Goal: Information Seeking & Learning: Get advice/opinions

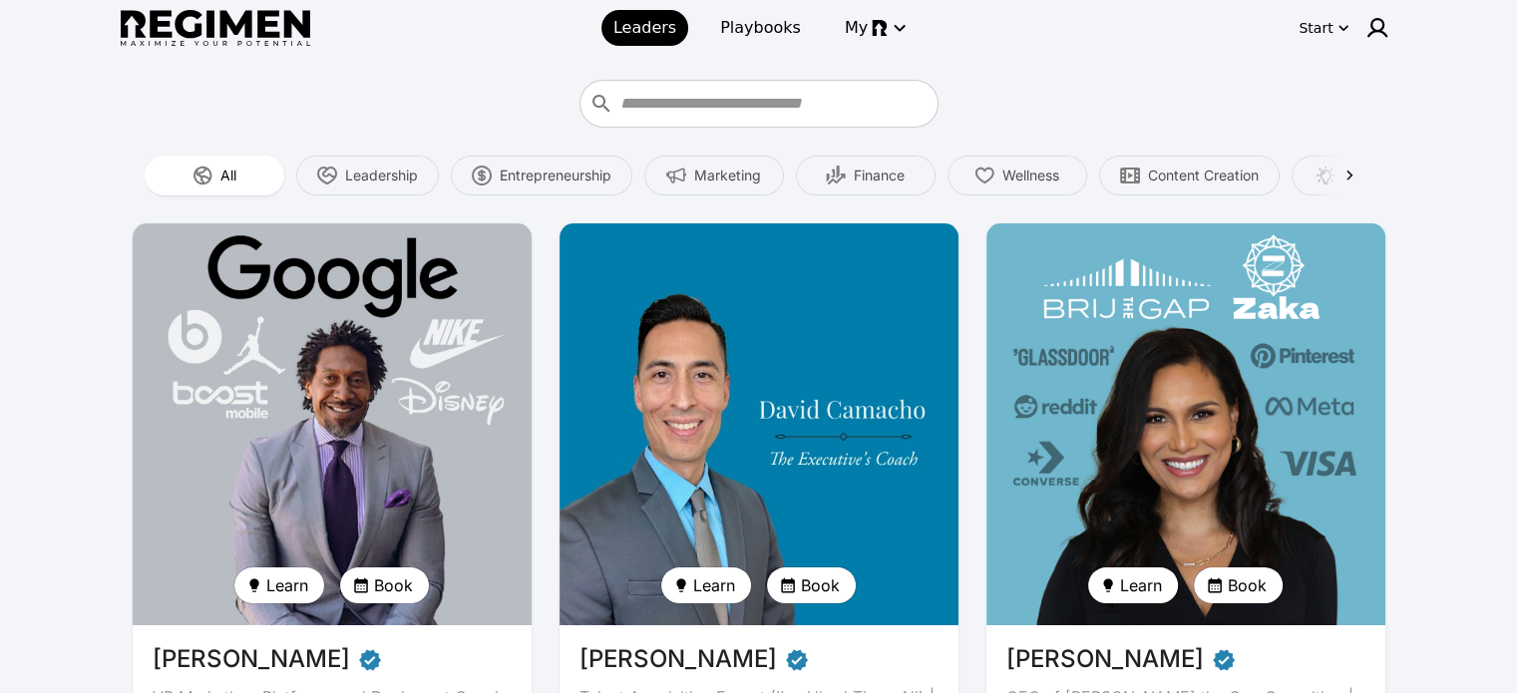
click at [1330, 28] on div "Start" at bounding box center [1315, 28] width 34 height 20
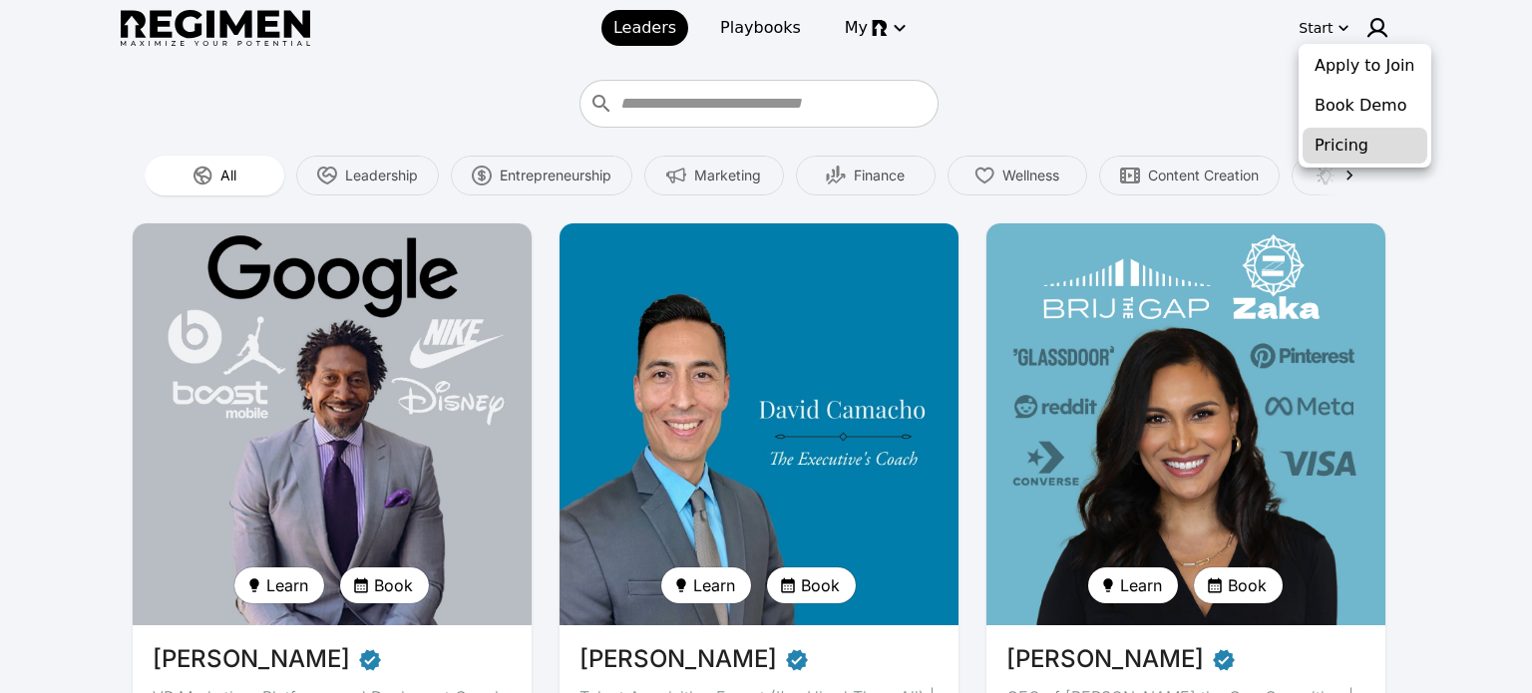
click at [1364, 149] on button "Pricing" at bounding box center [1364, 146] width 125 height 36
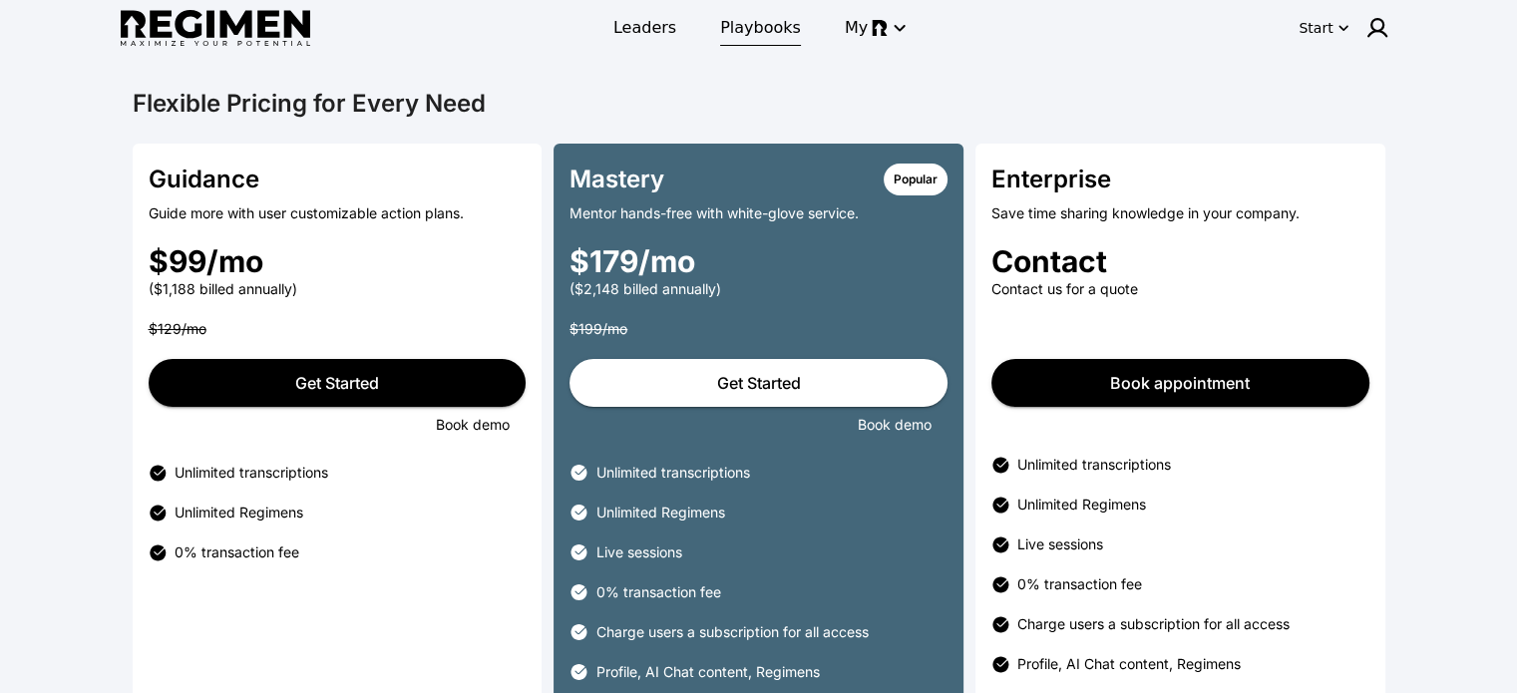
click at [739, 27] on span "Playbooks" at bounding box center [760, 28] width 81 height 24
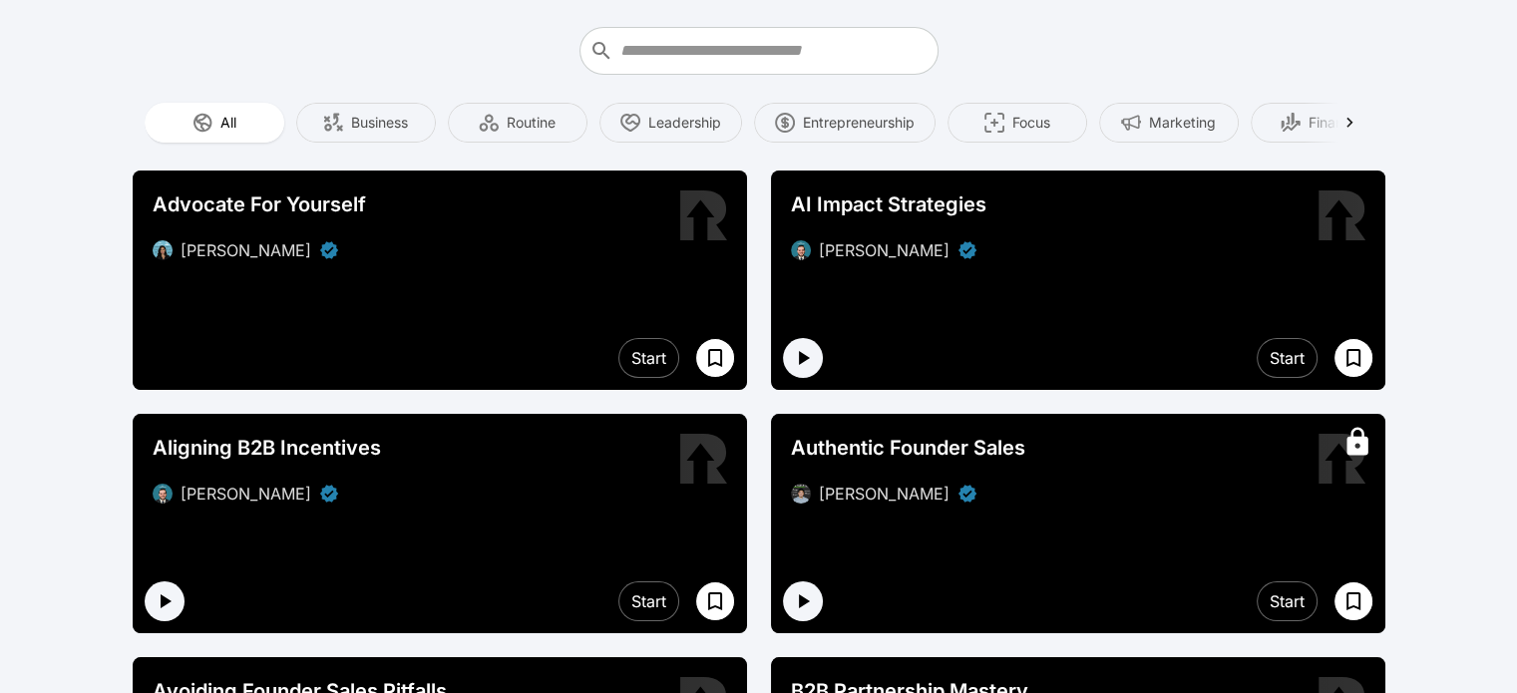
scroll to position [100, 0]
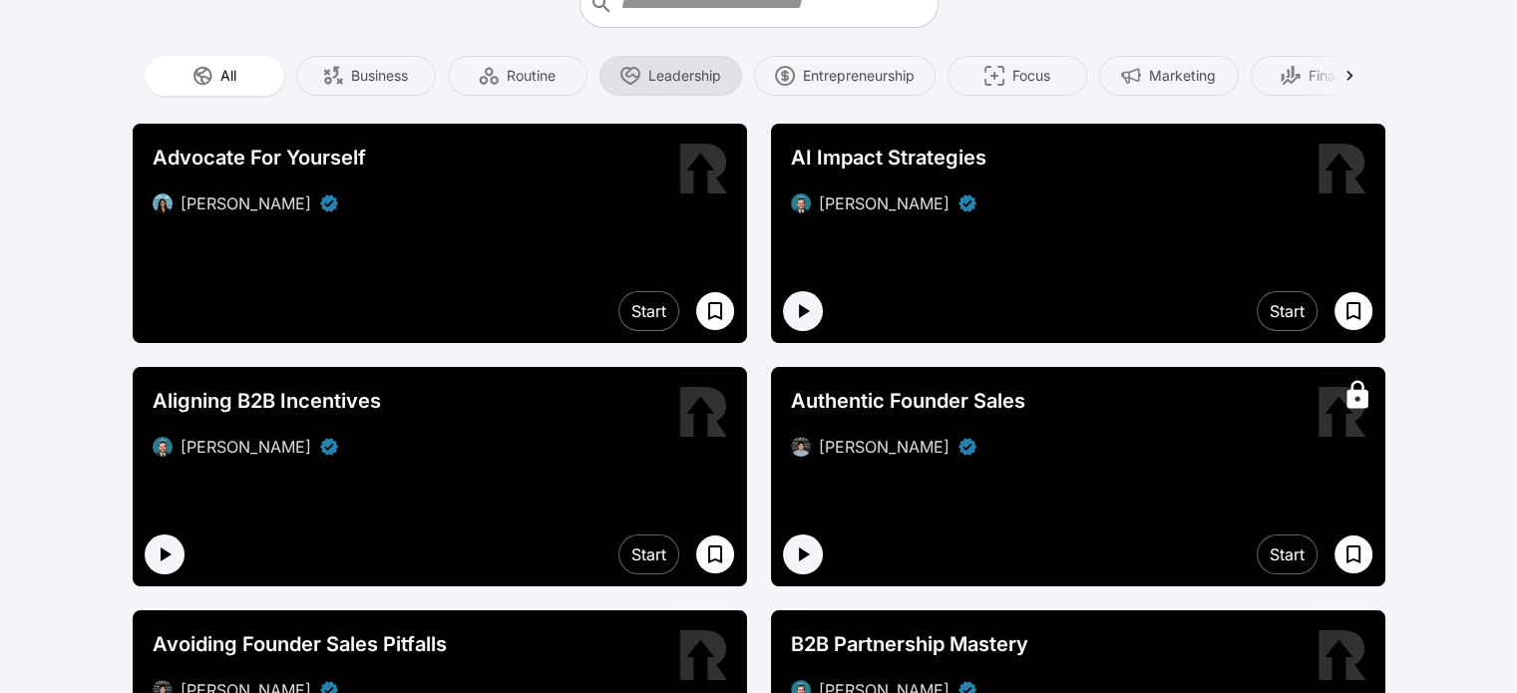
click at [638, 74] on img "button" at bounding box center [630, 76] width 20 height 20
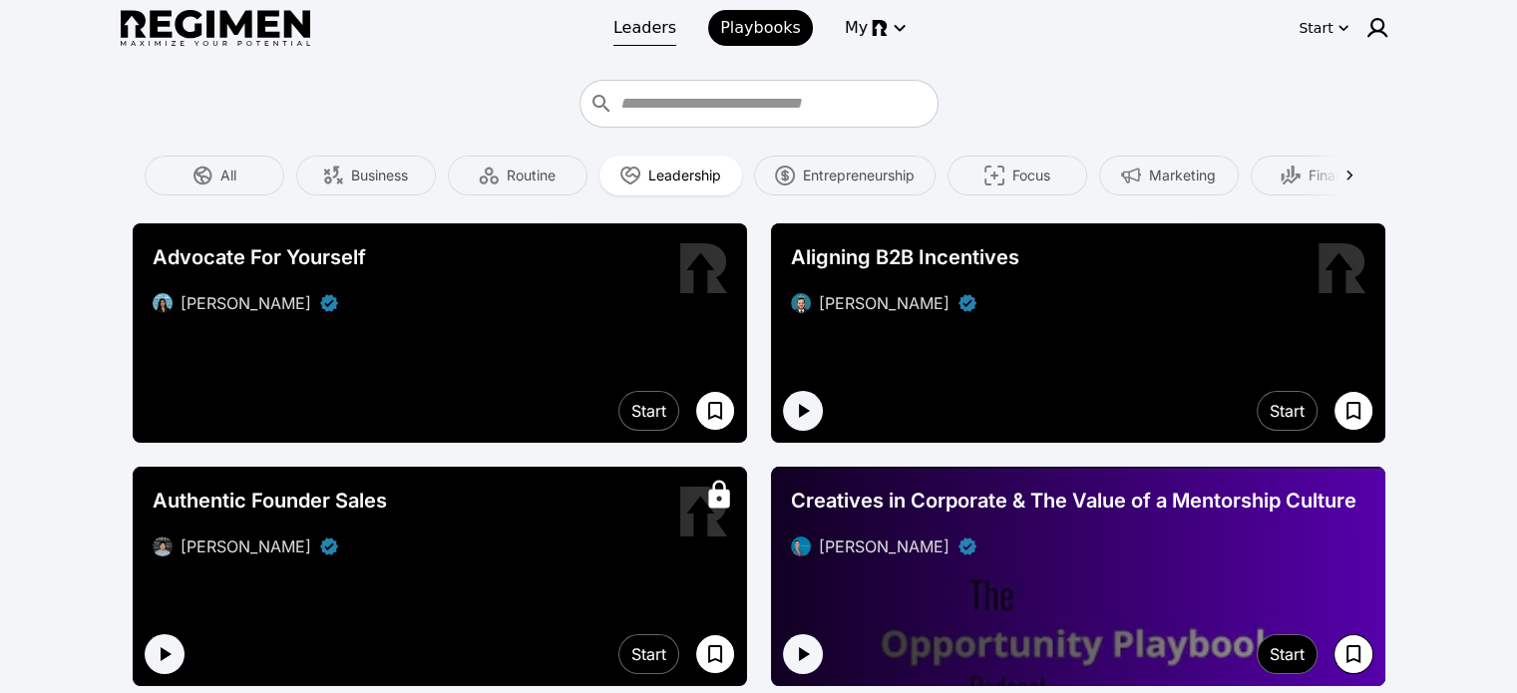
click at [638, 19] on span "Leaders" at bounding box center [644, 28] width 63 height 24
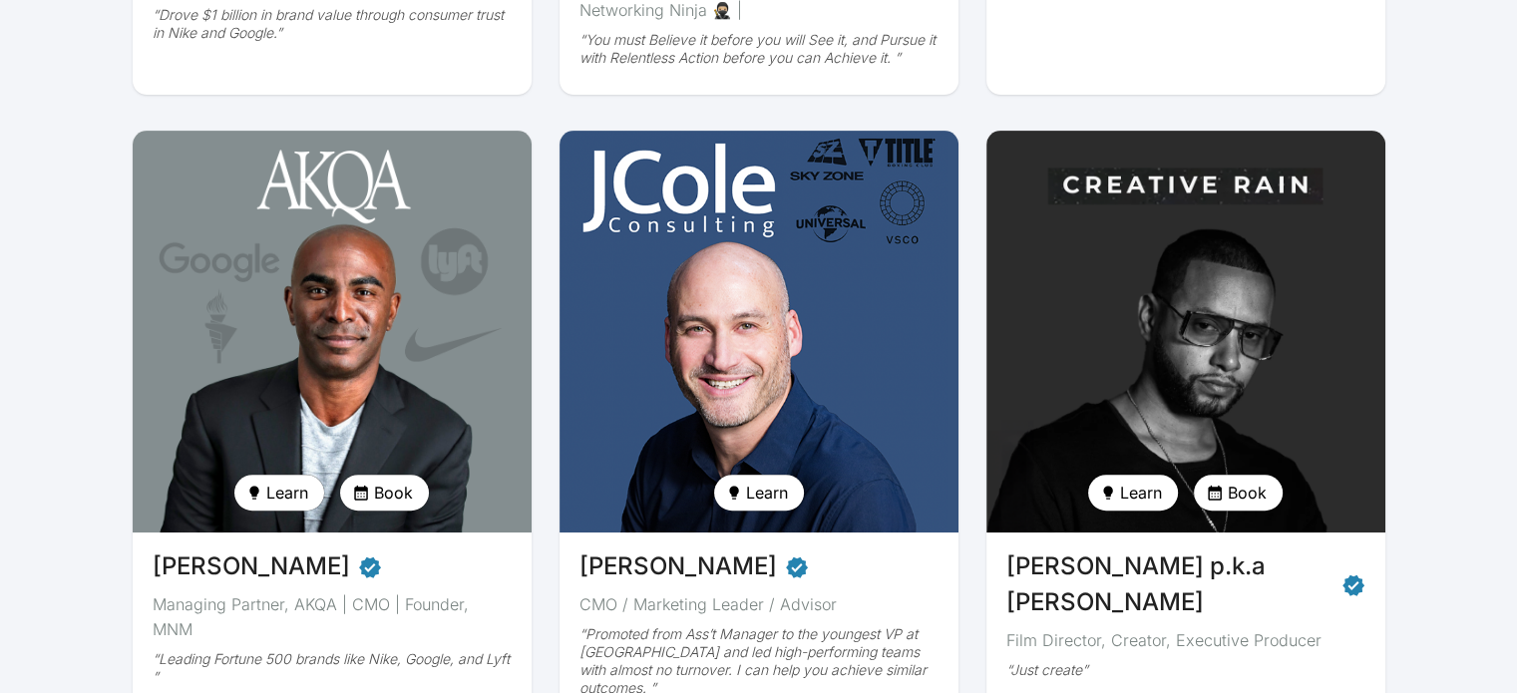
scroll to position [798, 0]
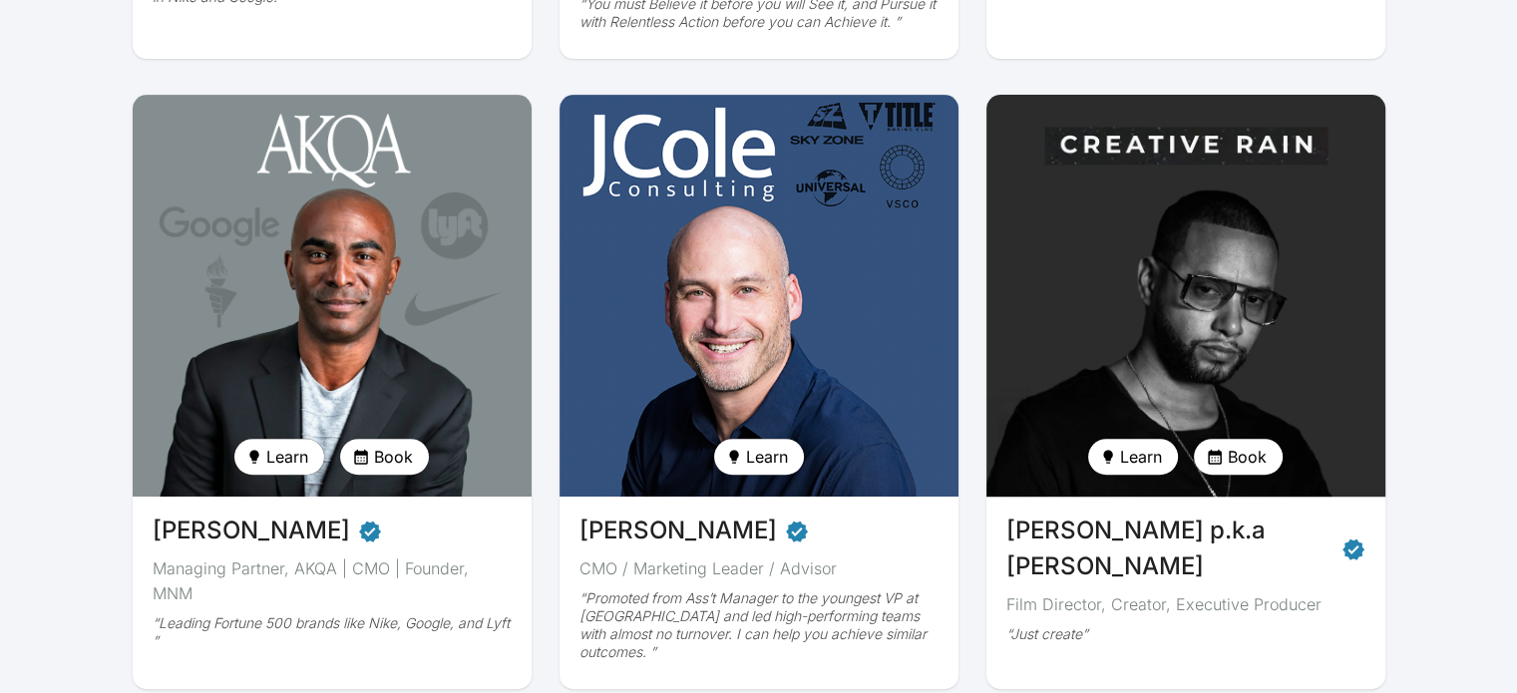
click at [1021, 377] on img at bounding box center [1185, 296] width 411 height 414
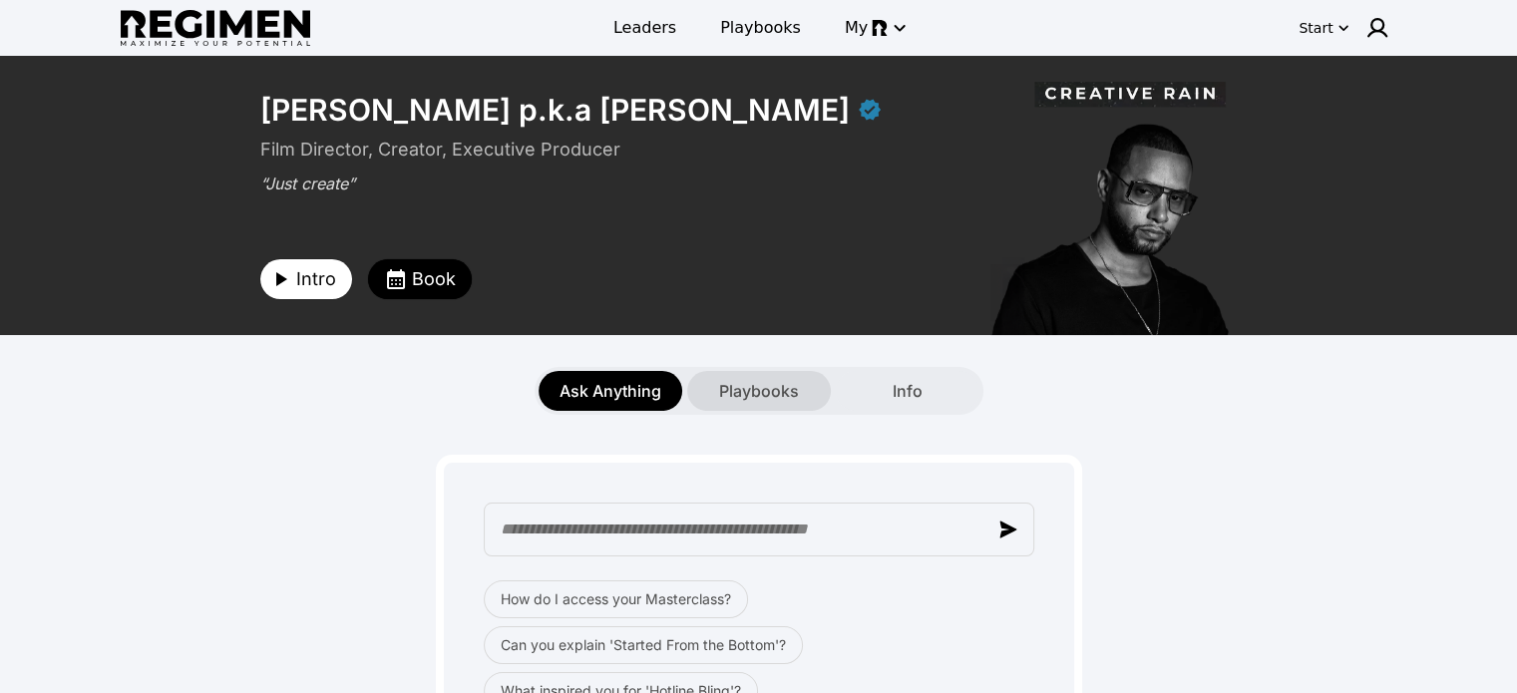
click at [778, 381] on span "Playbooks" at bounding box center [759, 391] width 80 height 24
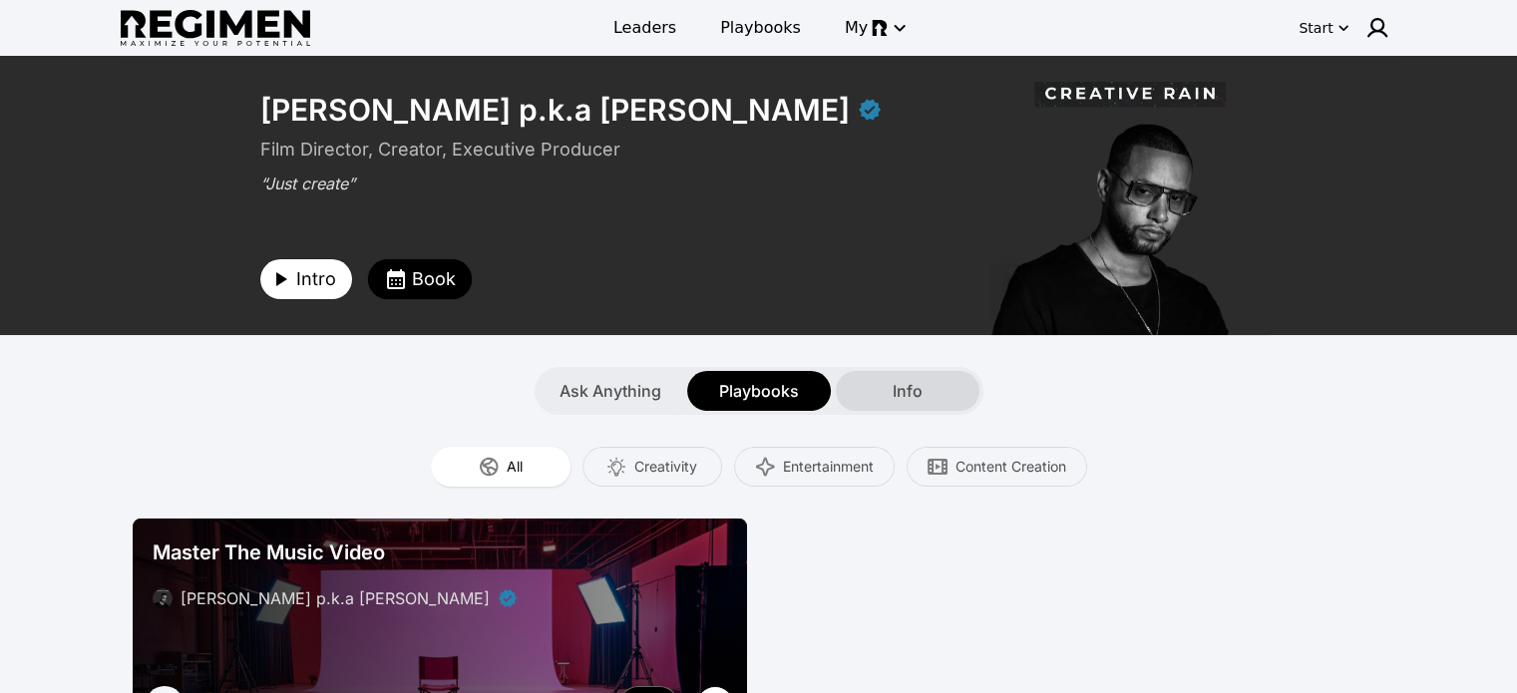
click at [935, 380] on div "Info" at bounding box center [908, 391] width 144 height 40
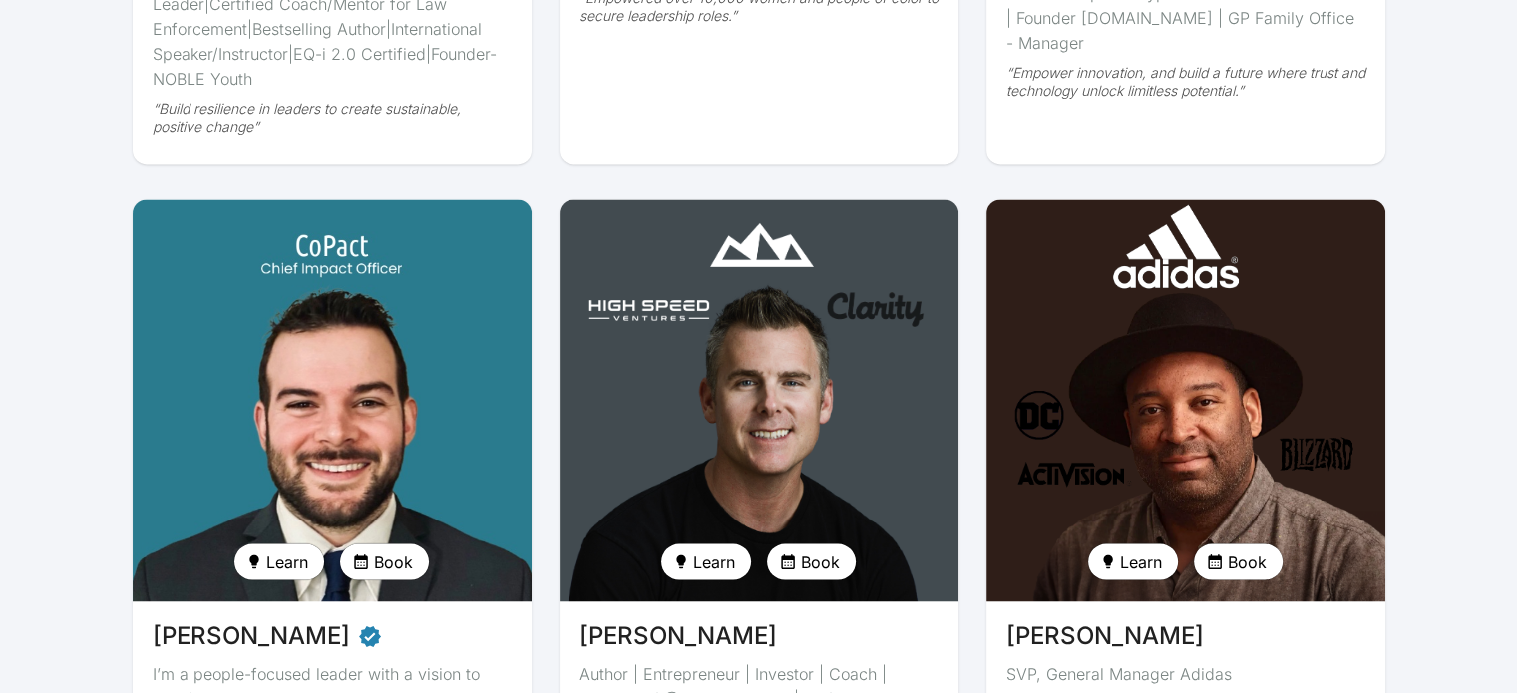
scroll to position [3590, 0]
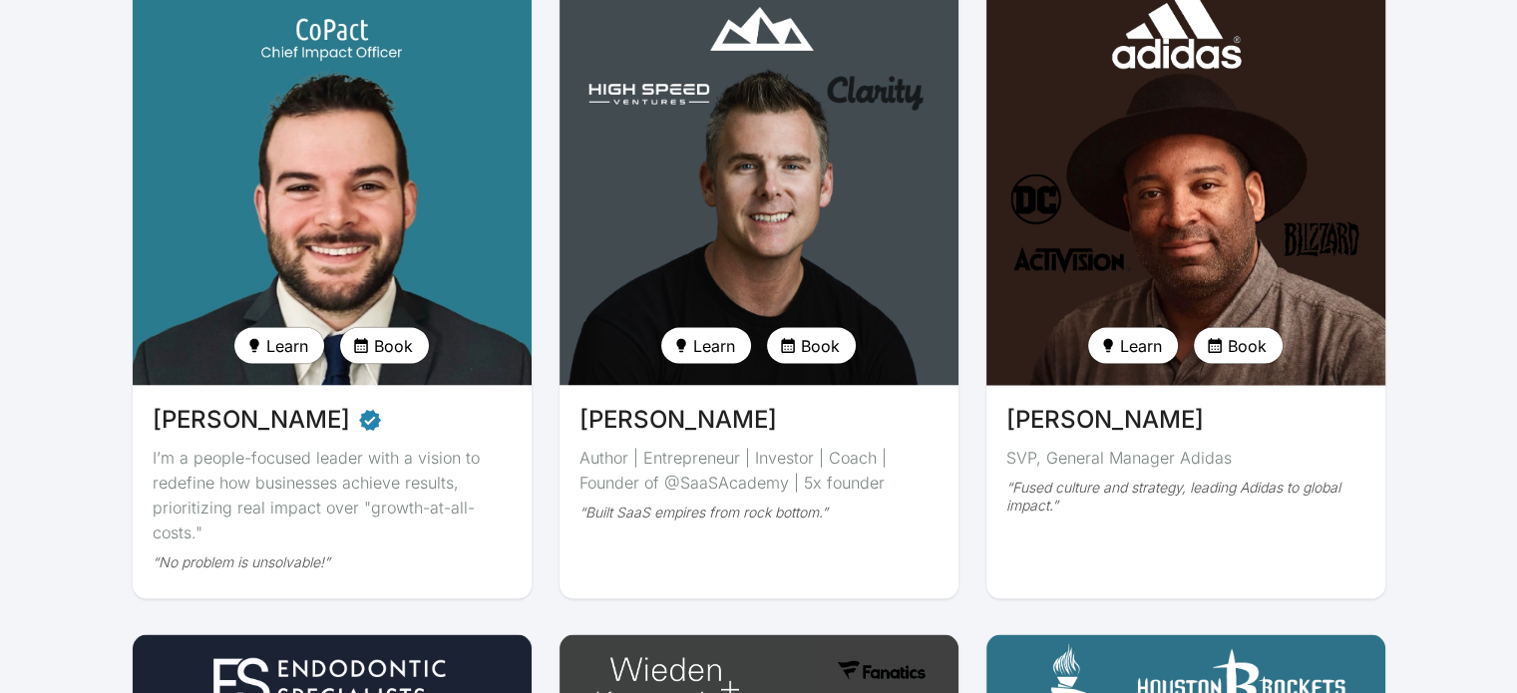
click at [1097, 179] on img at bounding box center [1185, 184] width 411 height 414
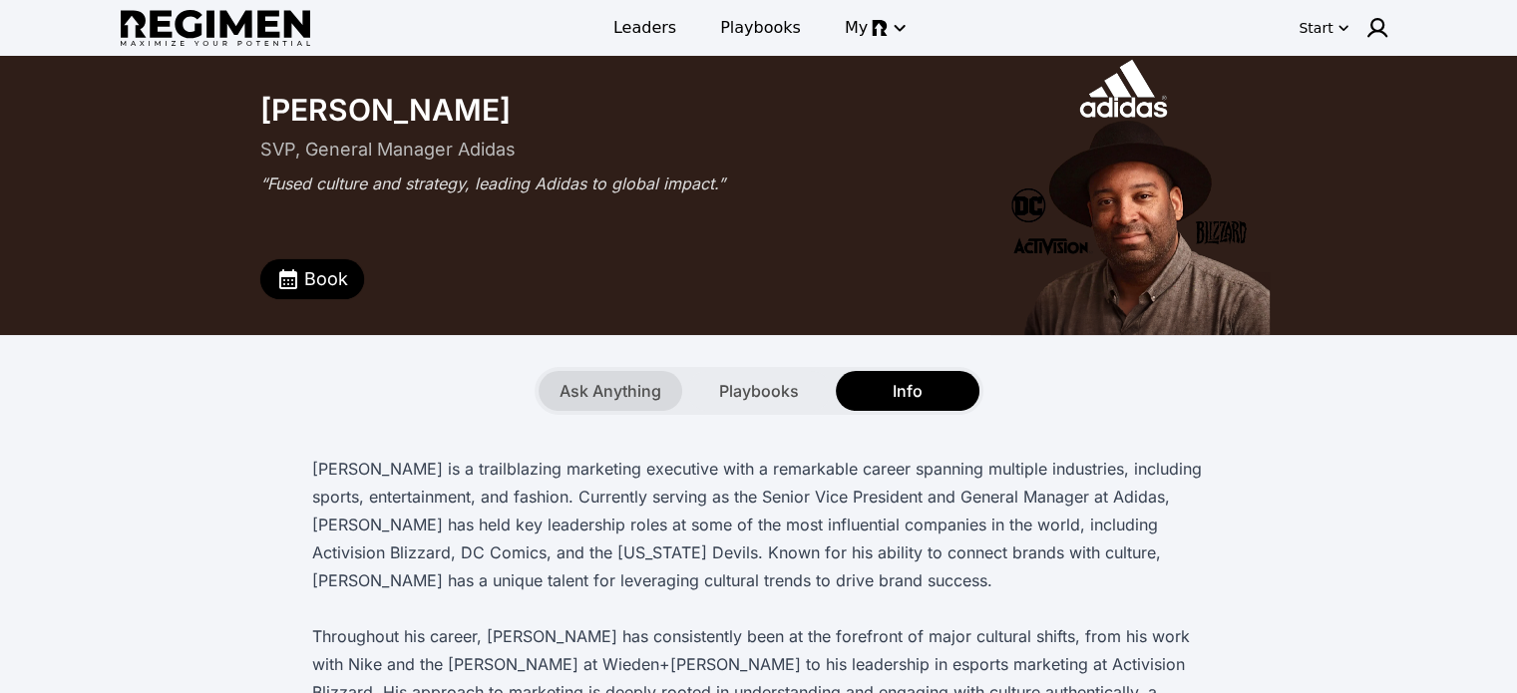
click at [563, 387] on span "Ask Anything" at bounding box center [610, 391] width 102 height 24
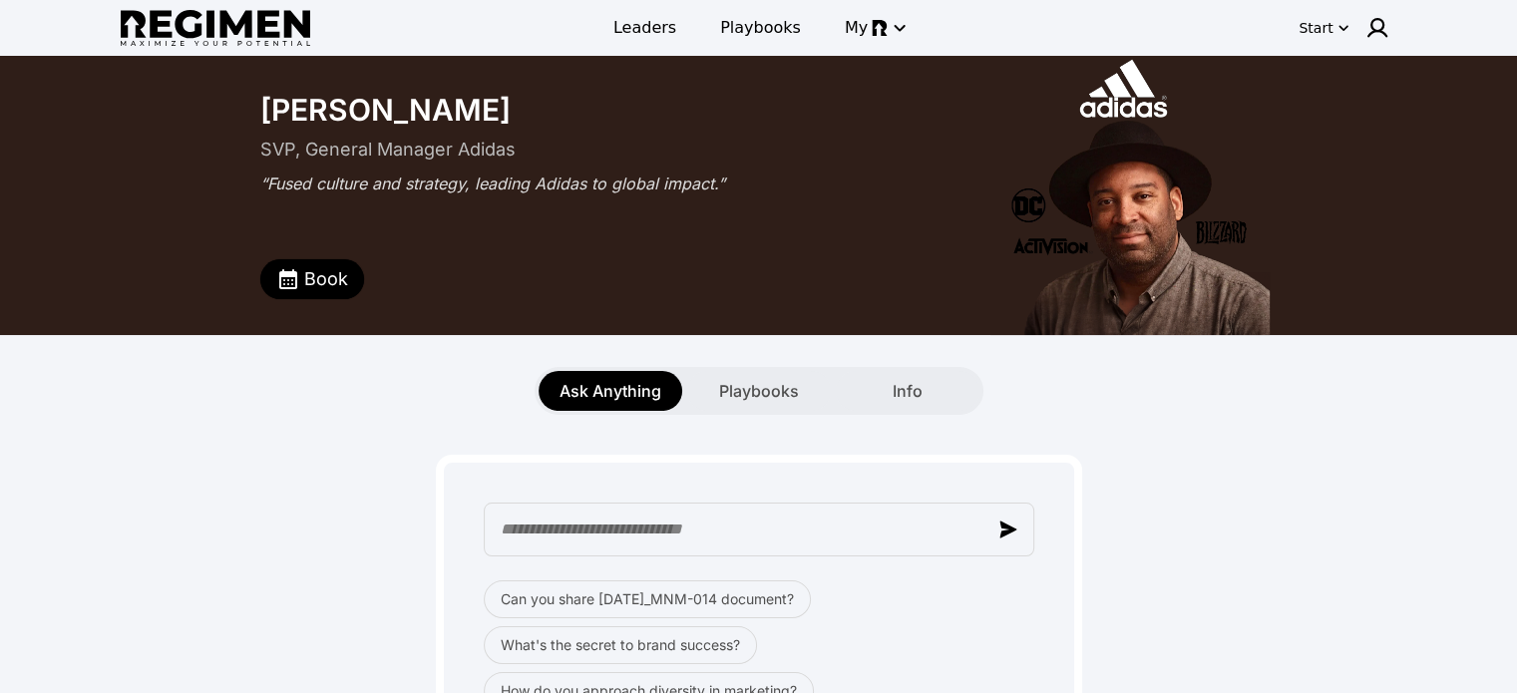
scroll to position [100, 0]
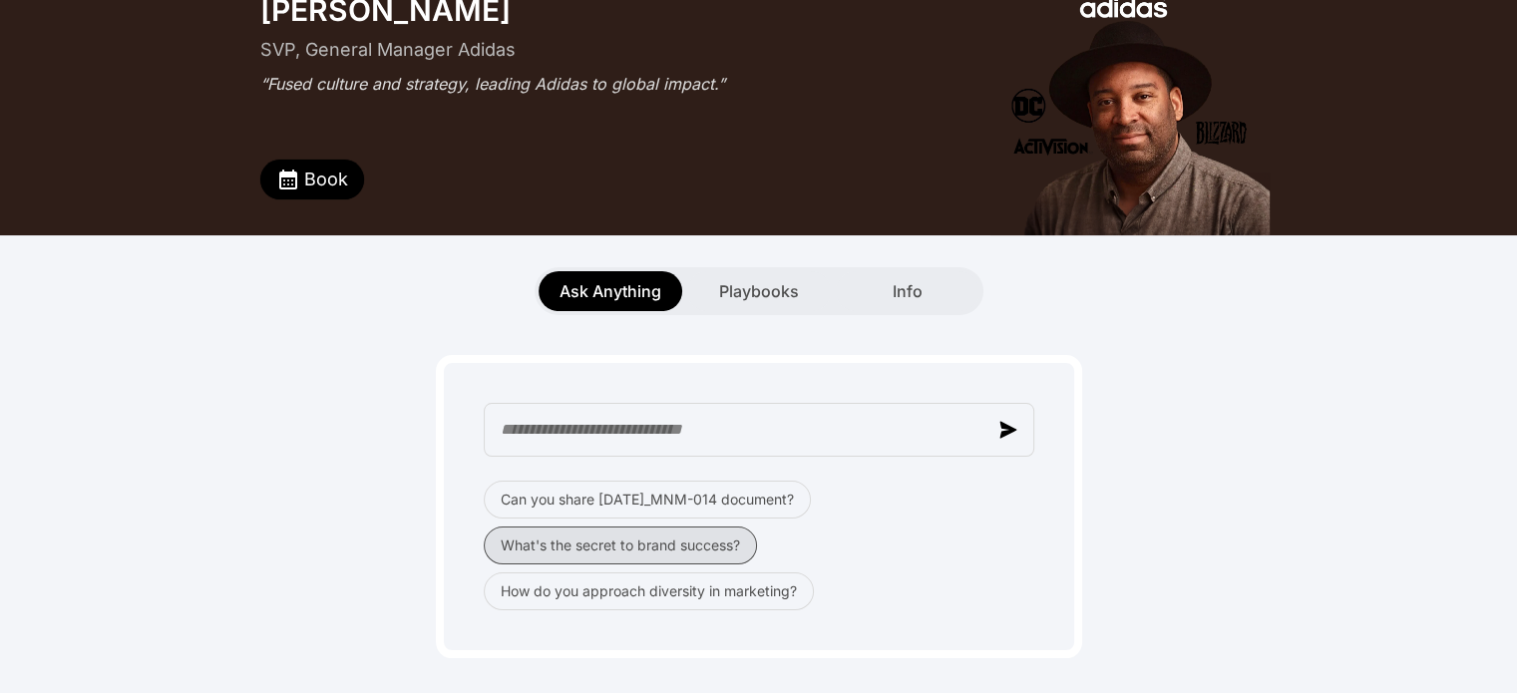
click at [534, 544] on button "What's the secret to brand success?" at bounding box center [620, 546] width 273 height 38
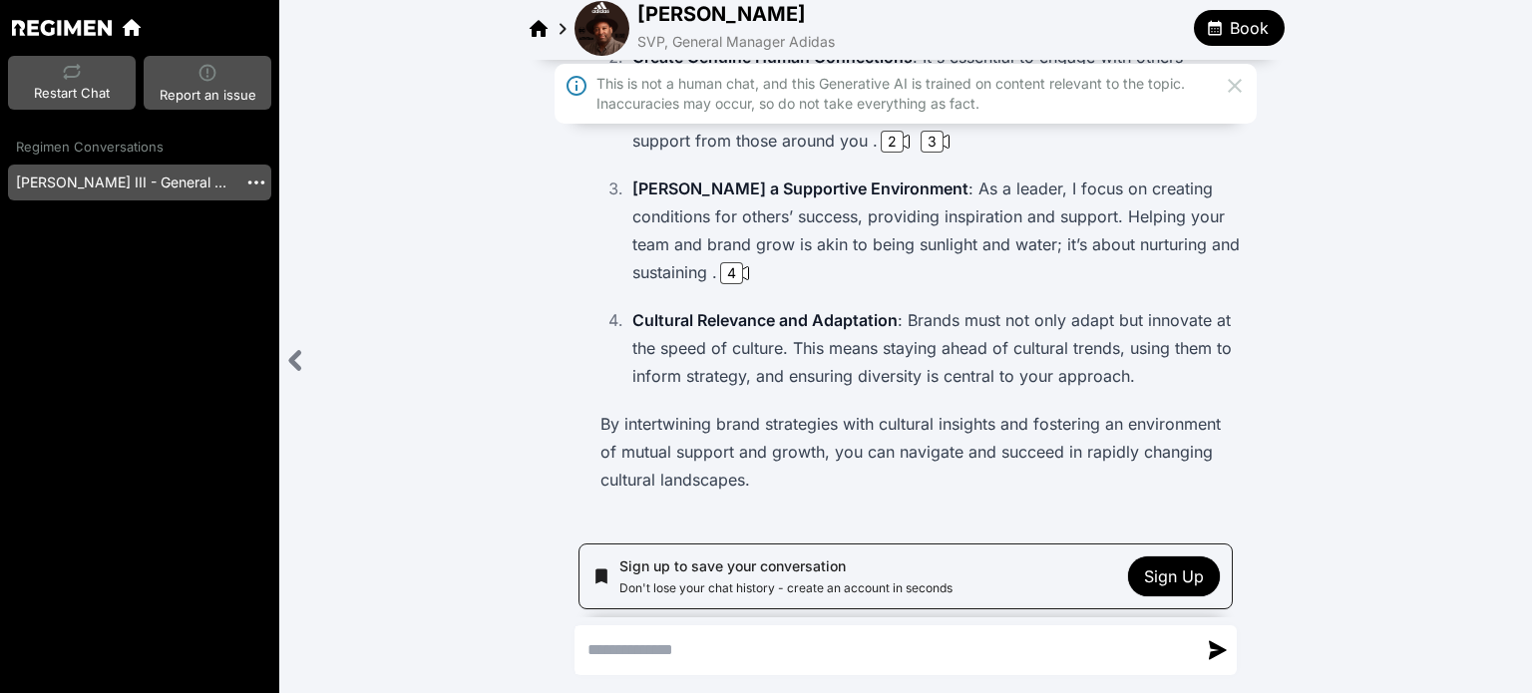
scroll to position [399, 0]
